Goal: Task Accomplishment & Management: Manage account settings

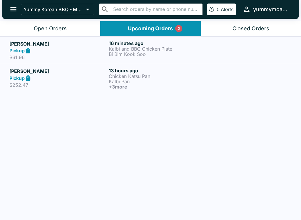
click at [66, 49] on div "Pickup" at bounding box center [57, 50] width 97 height 7
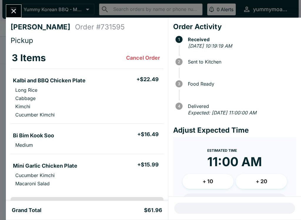
click at [15, 13] on icon "Close" at bounding box center [13, 11] width 5 height 5
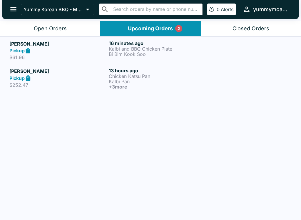
click at [37, 73] on h5 "[PERSON_NAME]" at bounding box center [57, 71] width 97 height 7
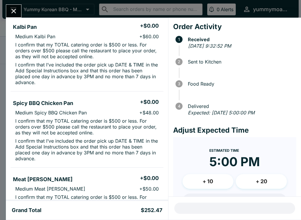
scroll to position [152, 0]
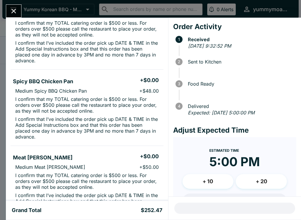
click at [17, 10] on icon "Close" at bounding box center [14, 11] width 8 height 8
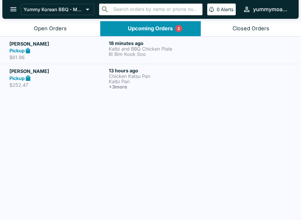
click at [74, 25] on button "Open Orders" at bounding box center [50, 28] width 100 height 15
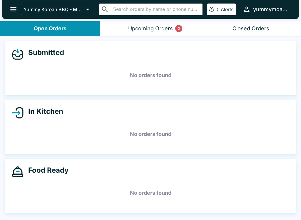
click at [143, 25] on div "Upcoming Orders 2" at bounding box center [150, 28] width 45 height 7
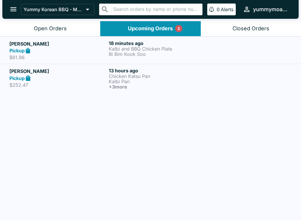
click at [132, 46] on p "Kalbi and BBQ Chicken Plate" at bounding box center [157, 48] width 97 height 5
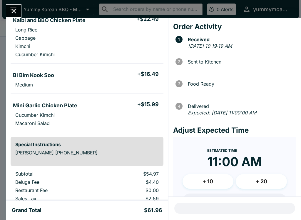
scroll to position [61, 0]
click at [5, 7] on div "[PERSON_NAME] Order # 731595 Pickup 3 Items Cancel Order Kalbi and BBQ Chicken …" at bounding box center [150, 110] width 301 height 220
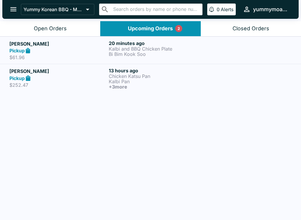
click at [124, 47] on p "Kalbi and BBQ Chicken Plate" at bounding box center [157, 48] width 97 height 5
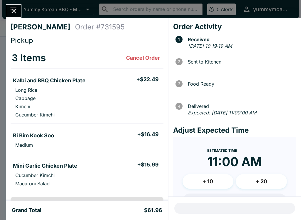
click at [23, 9] on div "[PERSON_NAME] Order # 731595 Pickup 3 Items Cancel Order Kalbi and BBQ Chicken …" at bounding box center [150, 110] width 301 height 220
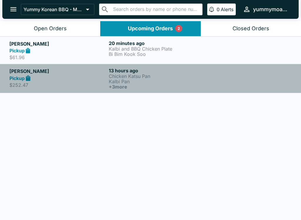
click at [81, 79] on div "Pickup" at bounding box center [57, 78] width 97 height 7
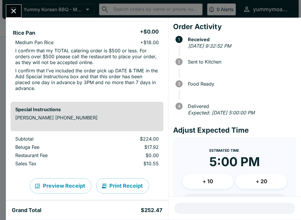
scroll to position [353, 0]
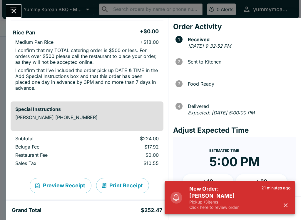
click at [14, 1] on div "[PERSON_NAME] Order # 271725 Pickup 5 Items Cancel Order Chicken Katsu Pan + $0…" at bounding box center [150, 110] width 301 height 220
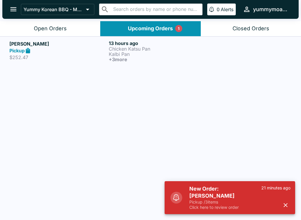
click at [81, 27] on button "Open Orders" at bounding box center [50, 28] width 100 height 15
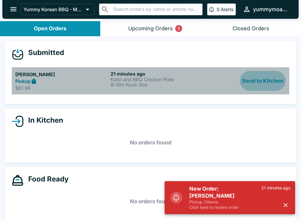
click at [265, 77] on button "Send to Kitchen" at bounding box center [263, 81] width 46 height 20
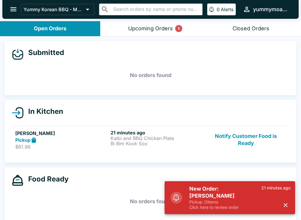
click at [126, 143] on p "Bi Bim Kook Soo" at bounding box center [157, 143] width 93 height 5
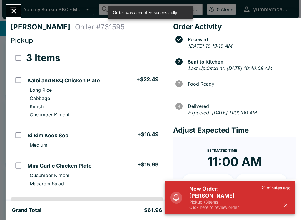
click at [11, 8] on icon "Close" at bounding box center [14, 11] width 8 height 8
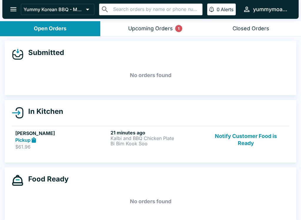
click at [155, 27] on div "Upcoming Orders 1" at bounding box center [150, 28] width 45 height 7
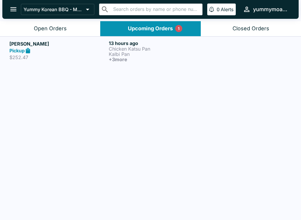
click at [125, 52] on p "Kalbi Pan" at bounding box center [157, 54] width 97 height 5
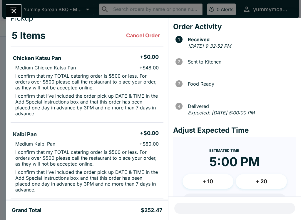
scroll to position [24, 0]
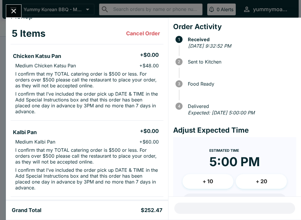
click at [8, 16] on button "Close" at bounding box center [13, 11] width 15 height 13
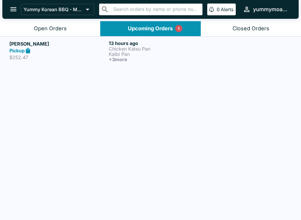
click at [59, 27] on div "Open Orders" at bounding box center [50, 28] width 33 height 7
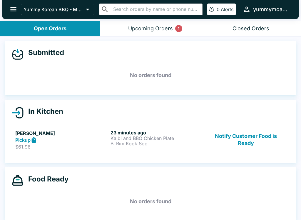
click at [219, 130] on button "Notify Customer Food is Ready" at bounding box center [246, 140] width 80 height 20
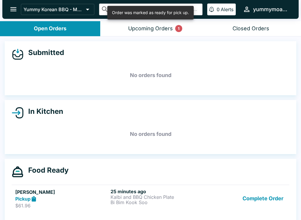
click at [253, 202] on button "Complete Order" at bounding box center [263, 199] width 46 height 20
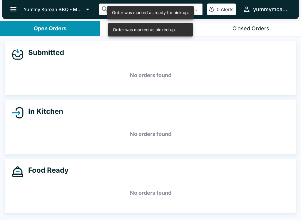
scroll to position [1, 0]
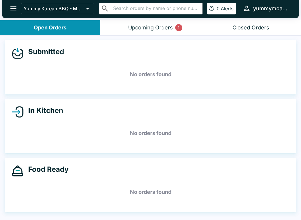
click at [151, 26] on div "Upcoming Orders 1" at bounding box center [150, 27] width 45 height 7
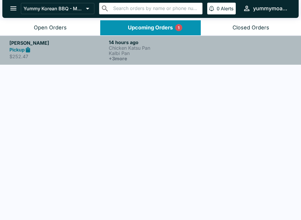
click at [113, 46] on p "Chicken Katsu Pan" at bounding box center [157, 47] width 97 height 5
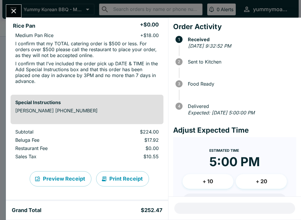
scroll to position [360, 0]
